Goal: Information Seeking & Learning: Learn about a topic

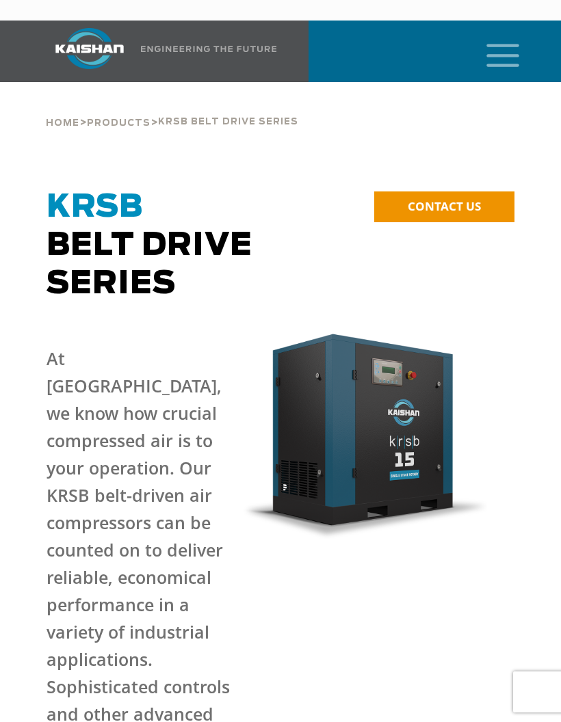
click at [501, 36] on icon "mobile menu" at bounding box center [503, 54] width 44 height 42
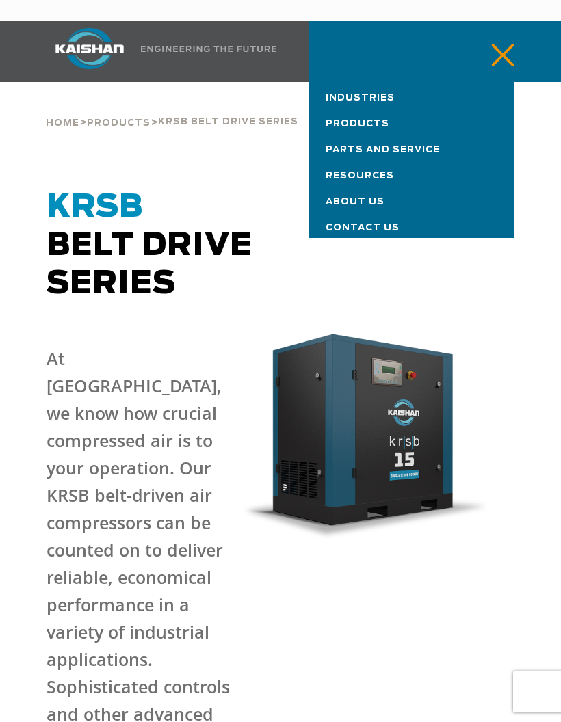
click at [383, 120] on span "Products" at bounding box center [357, 124] width 64 height 9
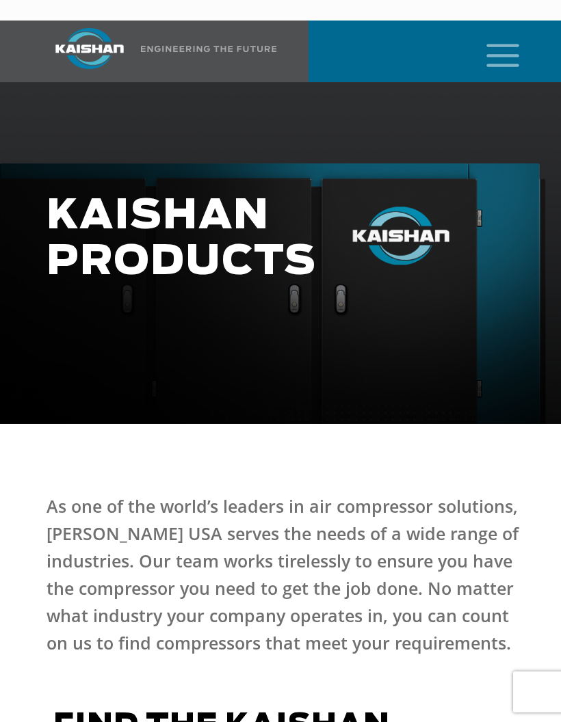
click at [504, 33] on icon "mobile menu" at bounding box center [503, 54] width 44 height 42
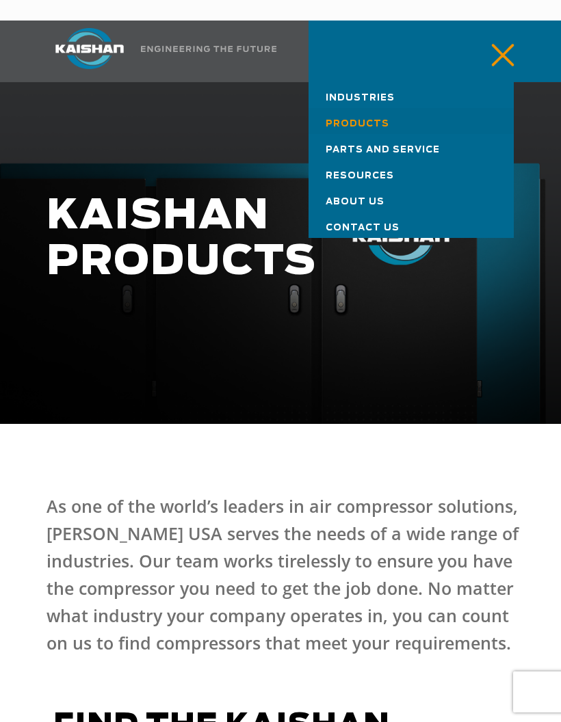
click at [379, 94] on span "Industries" at bounding box center [359, 98] width 69 height 9
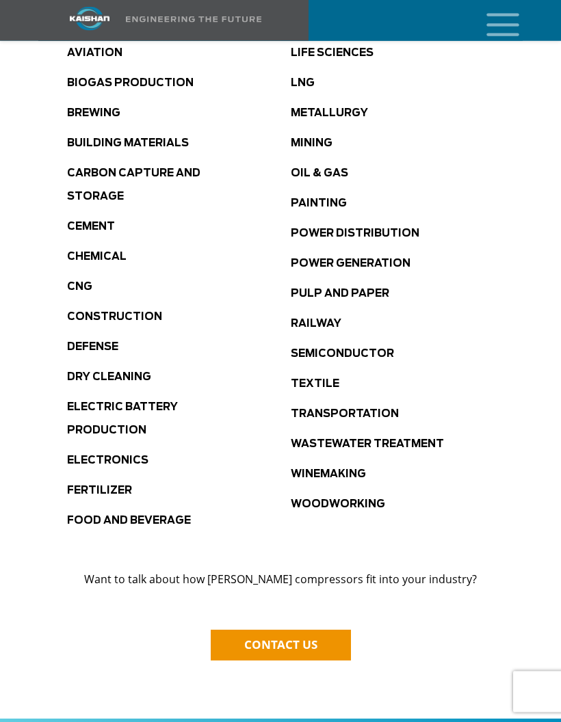
scroll to position [919, 0]
click at [340, 198] on link "Painting" at bounding box center [319, 203] width 56 height 10
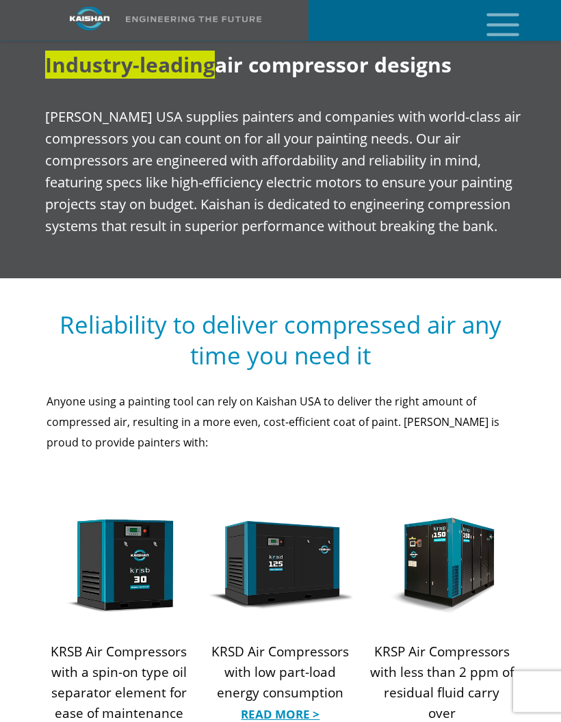
scroll to position [1145, 0]
